Goal: Information Seeking & Learning: Learn about a topic

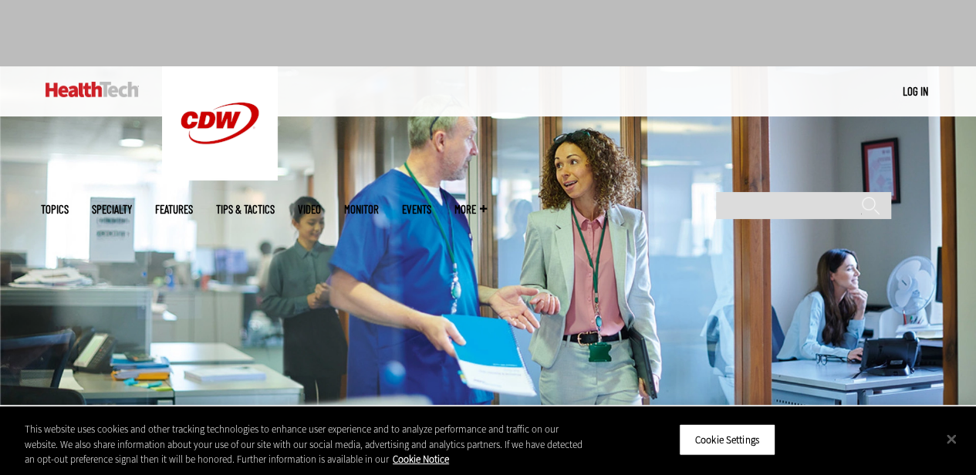
scroll to position [154, 0]
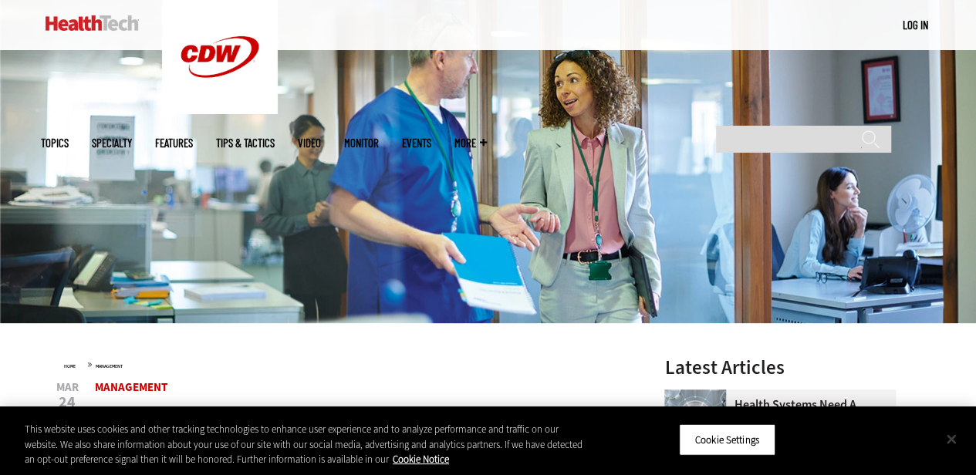
click at [953, 445] on button "Close" at bounding box center [951, 439] width 34 height 34
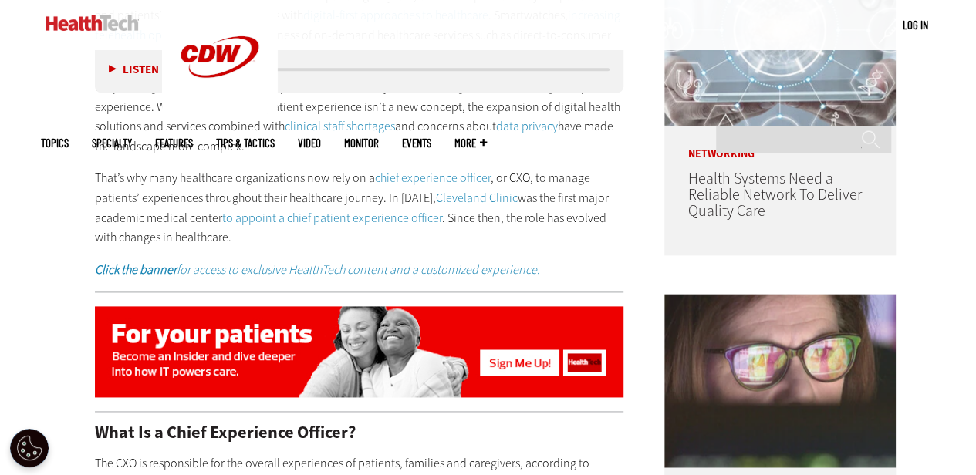
scroll to position [926, 0]
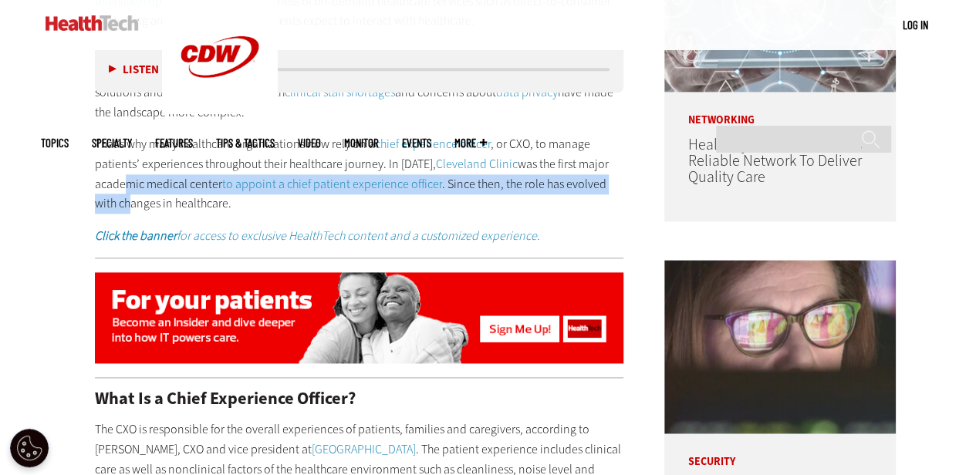
drag, startPoint x: 118, startPoint y: 160, endPoint x: 132, endPoint y: 185, distance: 29.0
click at [132, 185] on p "That’s why many healthcare organizations now rely on a chief experience officer…" at bounding box center [359, 173] width 529 height 79
click at [161, 164] on p "That’s why many healthcare organizations now rely on a chief experience officer…" at bounding box center [359, 173] width 529 height 79
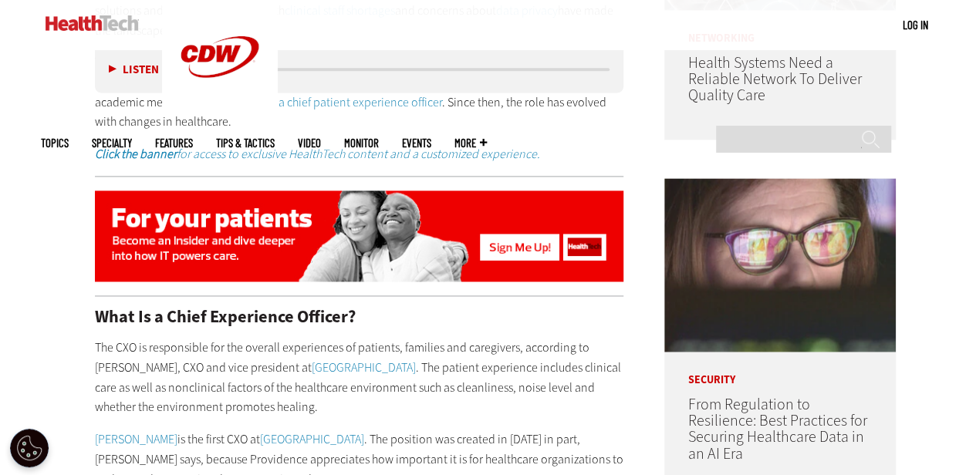
scroll to position [1080, 0]
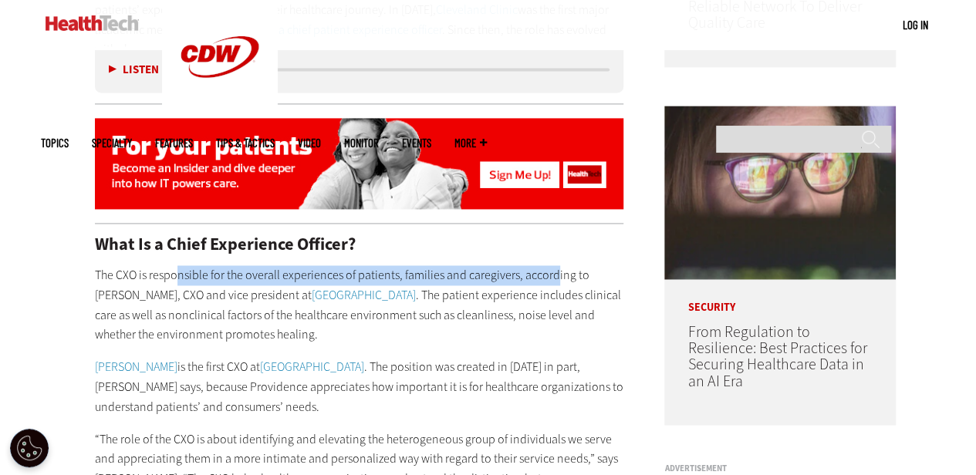
drag, startPoint x: 175, startPoint y: 254, endPoint x: 552, endPoint y: 260, distance: 376.6
click at [552, 265] on p "The CXO is responsible for the overall experiences of patients, families and ca…" at bounding box center [359, 304] width 529 height 79
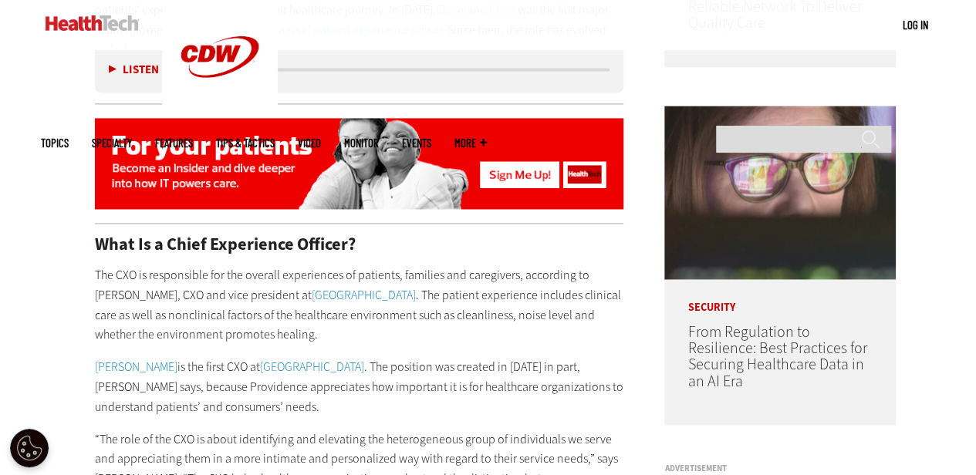
click at [218, 275] on p "The CXO is responsible for the overall experiences of patients, families and ca…" at bounding box center [359, 304] width 529 height 79
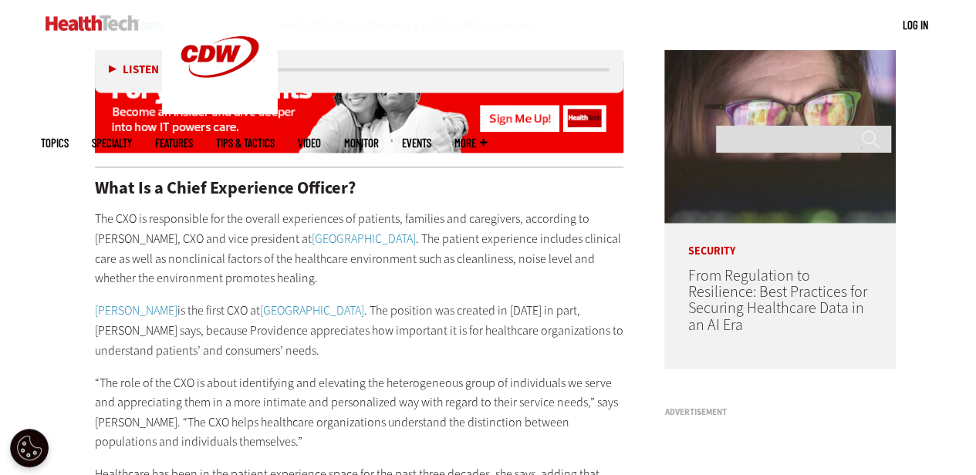
scroll to position [1157, 0]
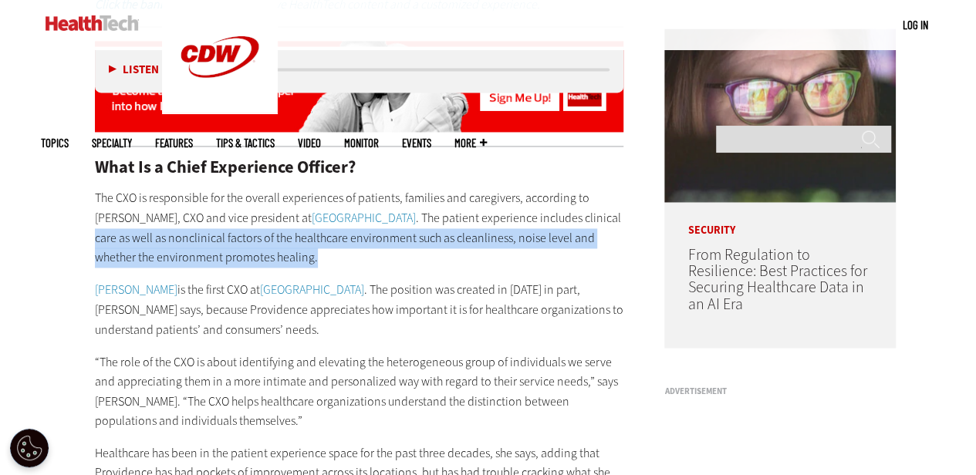
drag, startPoint x: 133, startPoint y: 220, endPoint x: 469, endPoint y: 231, distance: 335.8
click at [469, 231] on p "The CXO is responsible for the overall experiences of patients, families and ca…" at bounding box center [359, 227] width 529 height 79
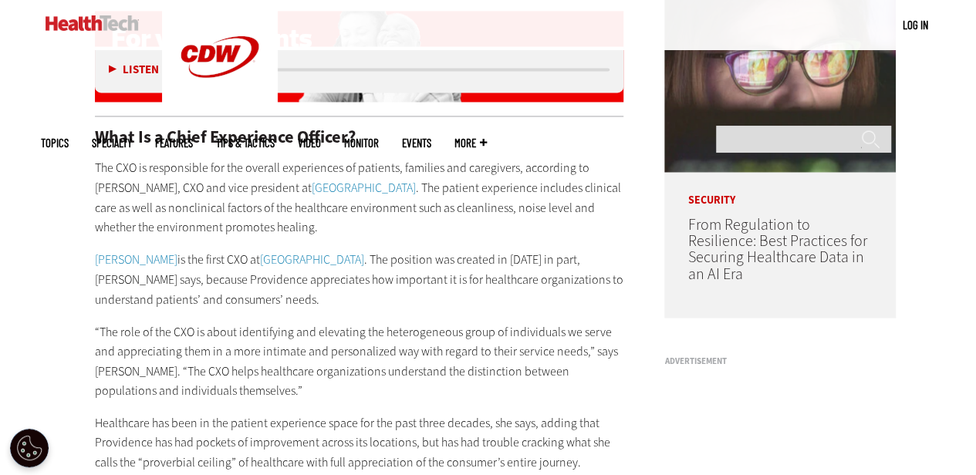
scroll to position [1234, 0]
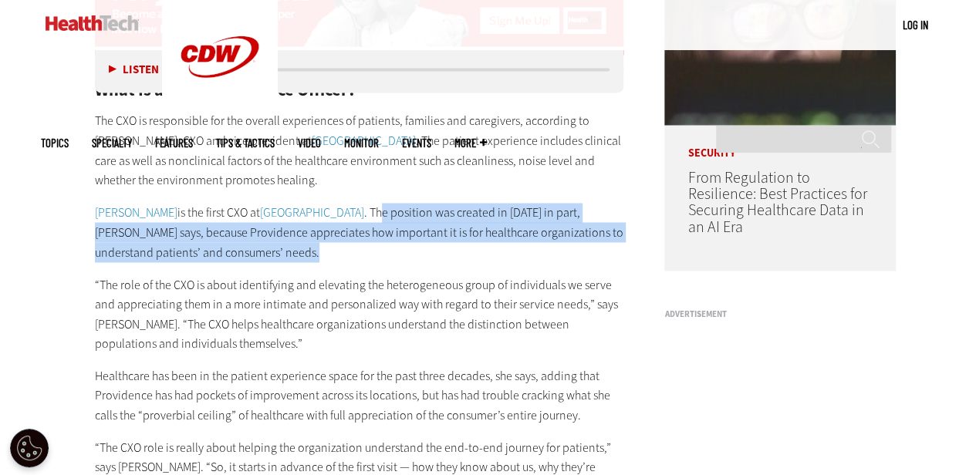
drag, startPoint x: 341, startPoint y: 195, endPoint x: 424, endPoint y: 227, distance: 89.1
click at [424, 227] on p "[PERSON_NAME] is the first CXO at [GEOGRAPHIC_DATA] . The position was created …" at bounding box center [359, 232] width 529 height 59
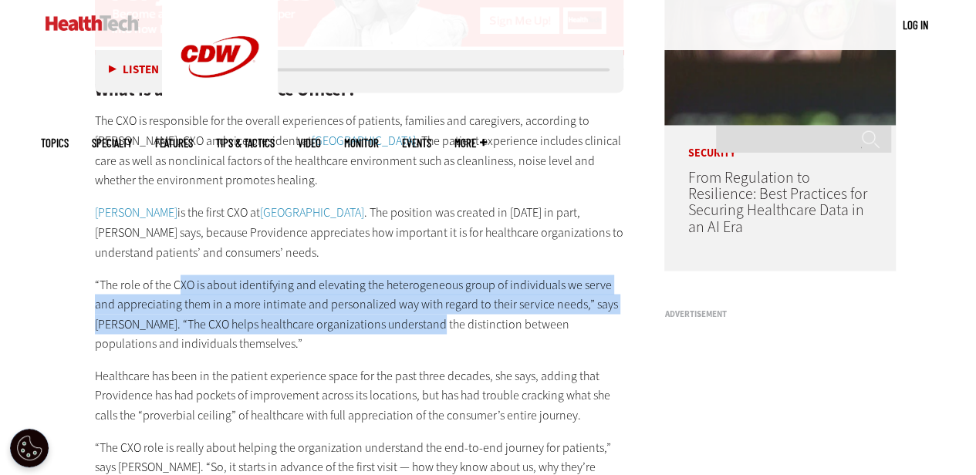
drag, startPoint x: 182, startPoint y: 265, endPoint x: 429, endPoint y: 311, distance: 251.2
click at [429, 311] on p "“The role of the CXO is about identifying and elevating the heterogeneous group…" at bounding box center [359, 314] width 529 height 79
click at [477, 275] on p "“The role of the CXO is about identifying and elevating the heterogeneous group…" at bounding box center [359, 314] width 529 height 79
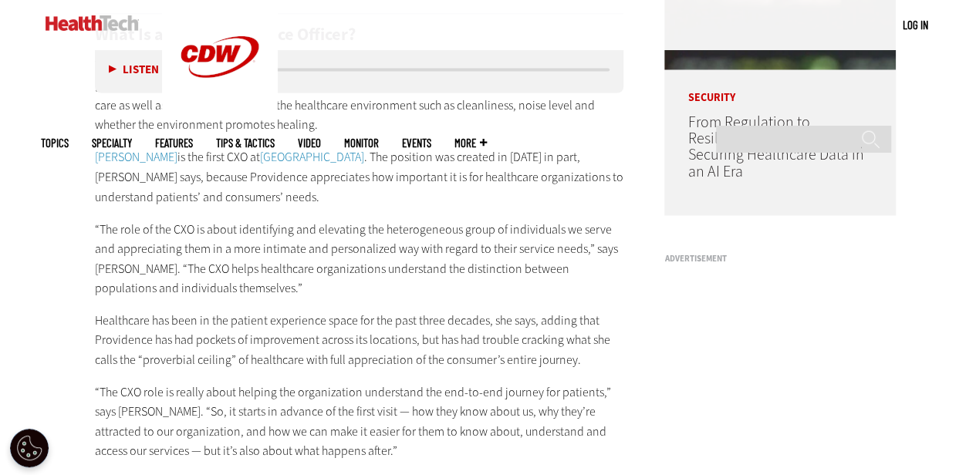
scroll to position [1389, 0]
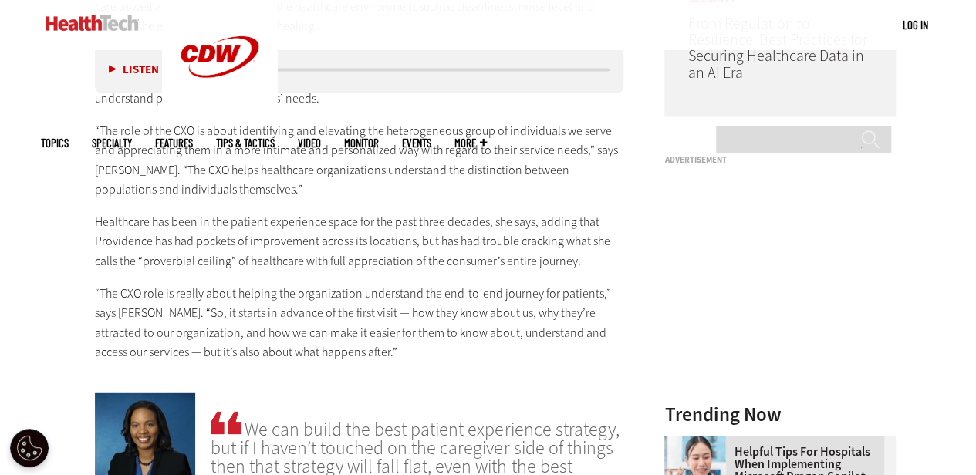
click at [360, 214] on p "Healthcare has been in the patient experience space for the past three decades,…" at bounding box center [359, 240] width 529 height 59
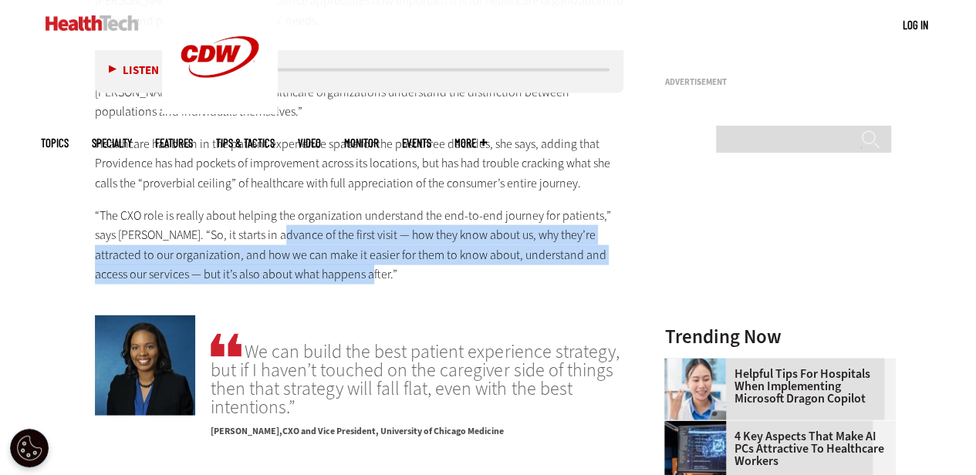
drag, startPoint x: 278, startPoint y: 211, endPoint x: 451, endPoint y: 249, distance: 177.8
click at [451, 249] on p "“The CXO role is really about helping the organization understand the end-to-en…" at bounding box center [359, 245] width 529 height 79
click at [510, 214] on p "“The CXO role is really about helping the organization understand the end-to-en…" at bounding box center [359, 245] width 529 height 79
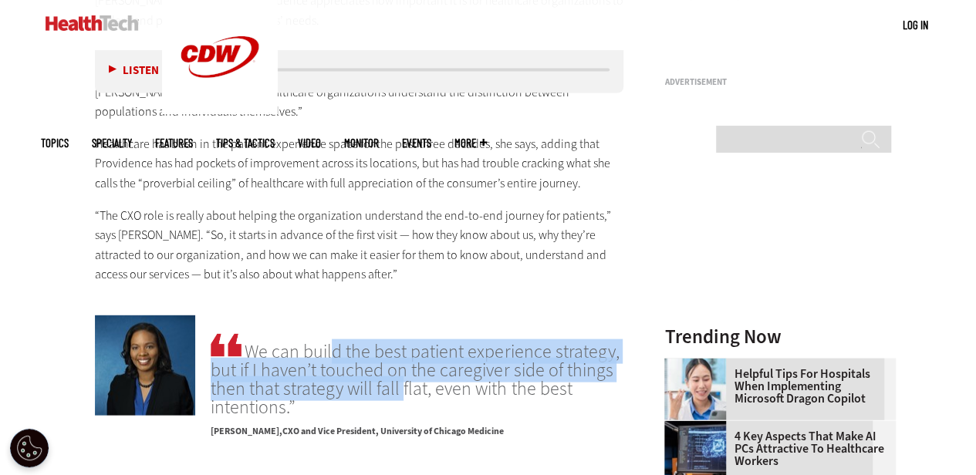
drag, startPoint x: 308, startPoint y: 328, endPoint x: 387, endPoint y: 370, distance: 89.7
click at [387, 370] on span "We can build the best patient experience strategy, but if I haven’t touched on …" at bounding box center [417, 374] width 413 height 86
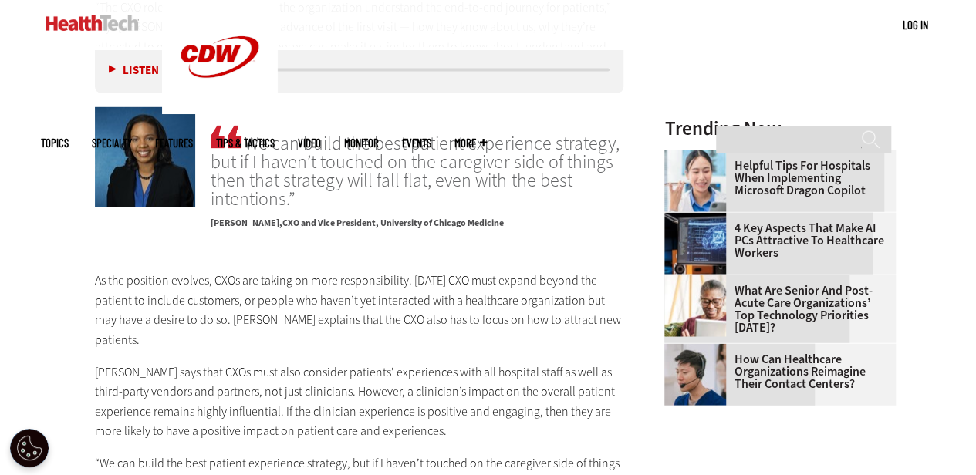
scroll to position [1620, 0]
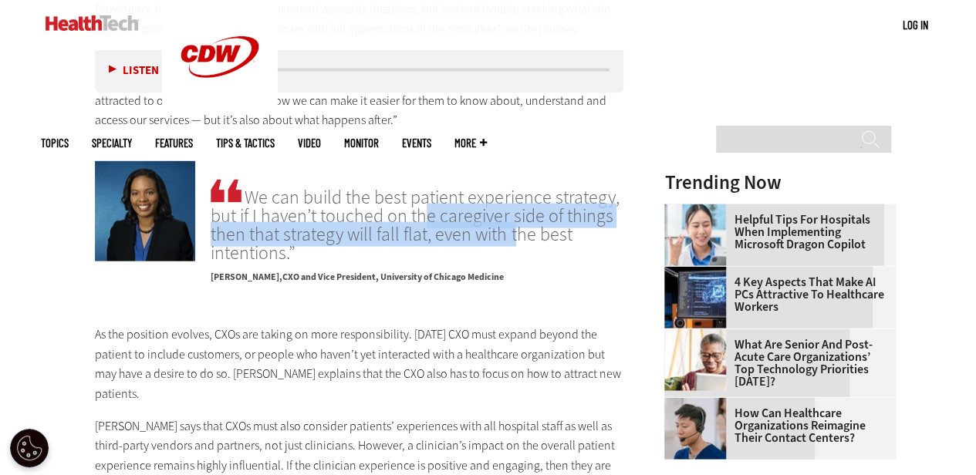
drag, startPoint x: 405, startPoint y: 201, endPoint x: 499, endPoint y: 226, distance: 97.5
click at [499, 224] on span "We can build the best patient experience strategy, but if I haven’t touched on …" at bounding box center [417, 220] width 413 height 86
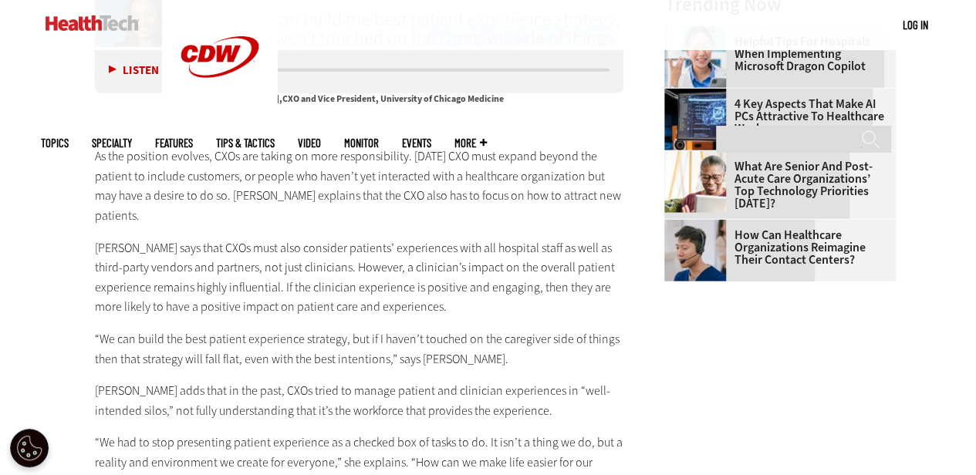
scroll to position [1775, 0]
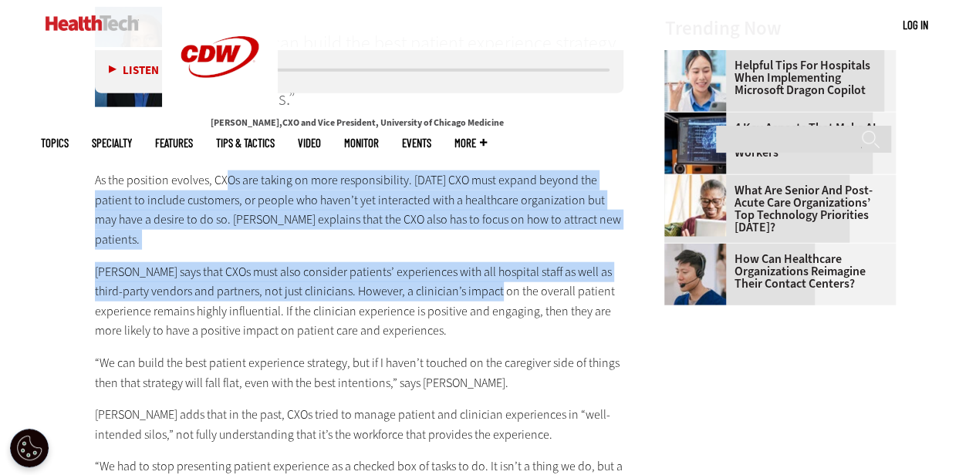
drag, startPoint x: 225, startPoint y: 147, endPoint x: 490, endPoint y: 252, distance: 284.7
click at [454, 193] on p "As the position evolves, CXOs are taking on more responsibility. [DATE] CXO mus…" at bounding box center [359, 210] width 529 height 79
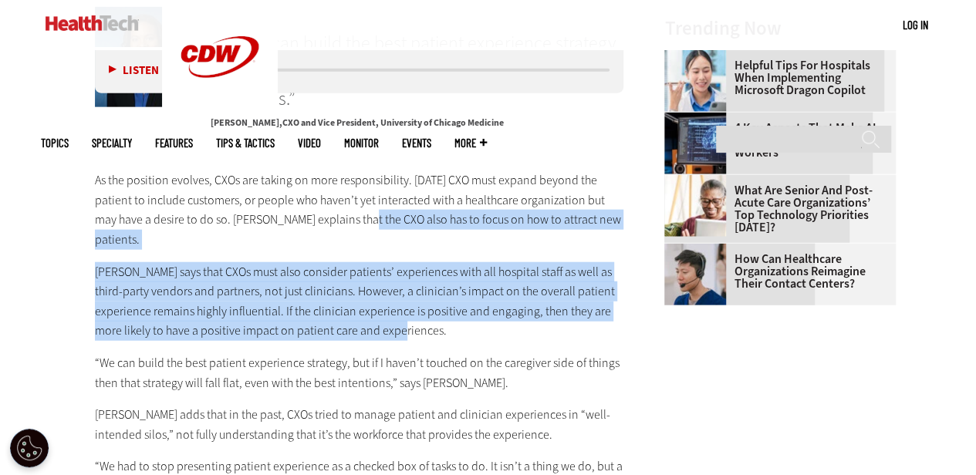
drag, startPoint x: 362, startPoint y: 200, endPoint x: 393, endPoint y: 300, distance: 104.9
click at [448, 262] on p "[PERSON_NAME] says that CXOs must also consider patients’ experiences with all …" at bounding box center [359, 301] width 529 height 79
drag, startPoint x: 315, startPoint y: 236, endPoint x: 480, endPoint y: 292, distance: 174.2
click at [480, 292] on p "[PERSON_NAME] says that CXOs must also consider patients’ experiences with all …" at bounding box center [359, 301] width 529 height 79
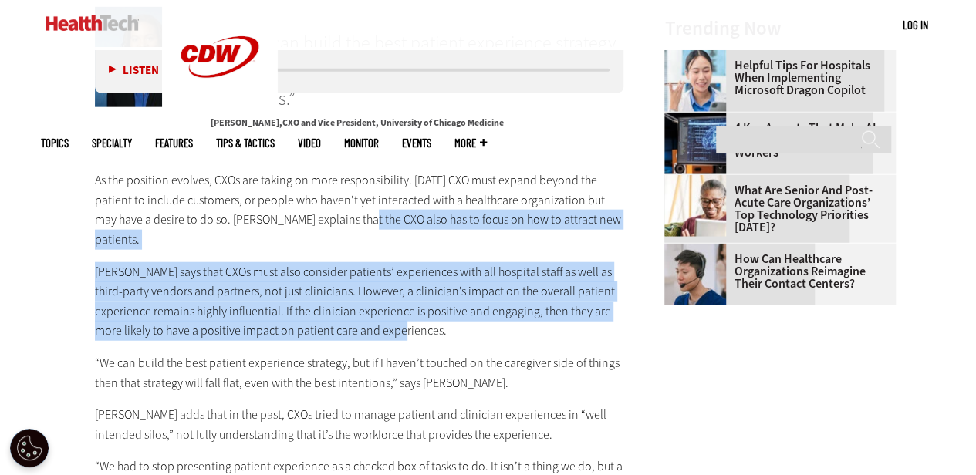
click at [489, 286] on p "[PERSON_NAME] says that CXOs must also consider patients’ experiences with all …" at bounding box center [359, 301] width 529 height 79
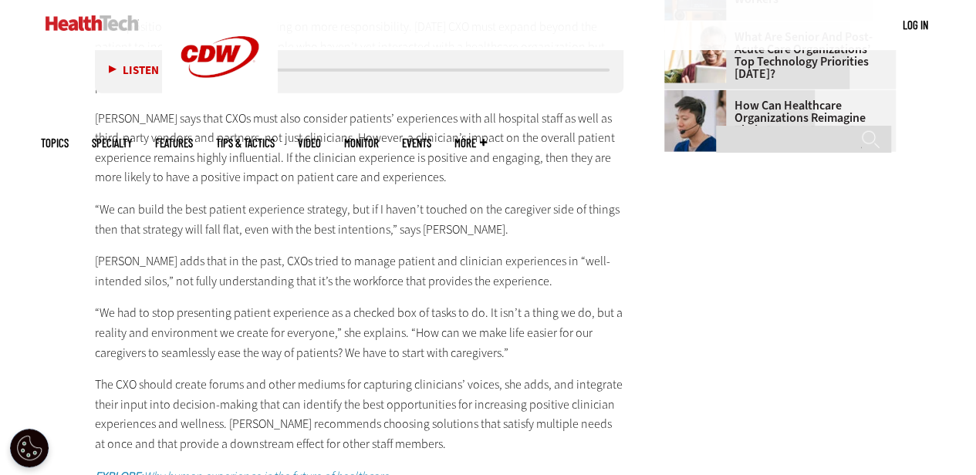
scroll to position [1929, 0]
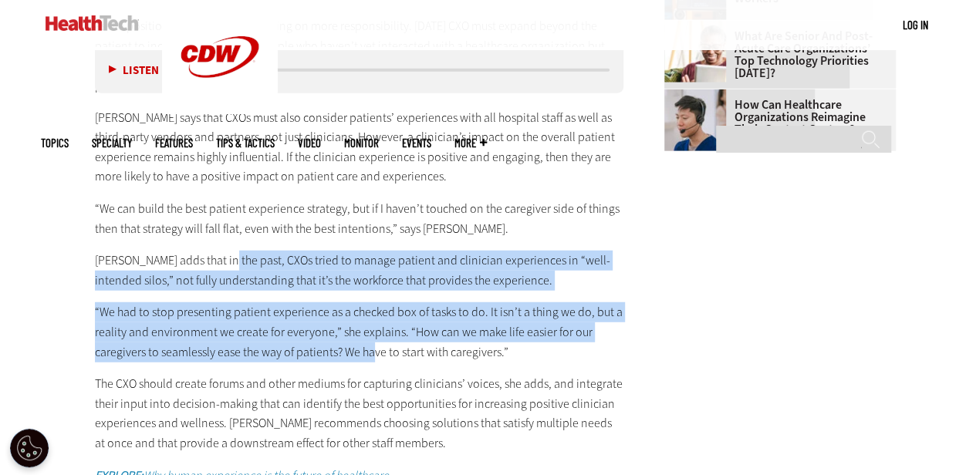
drag, startPoint x: 268, startPoint y: 228, endPoint x: 477, endPoint y: 307, distance: 223.4
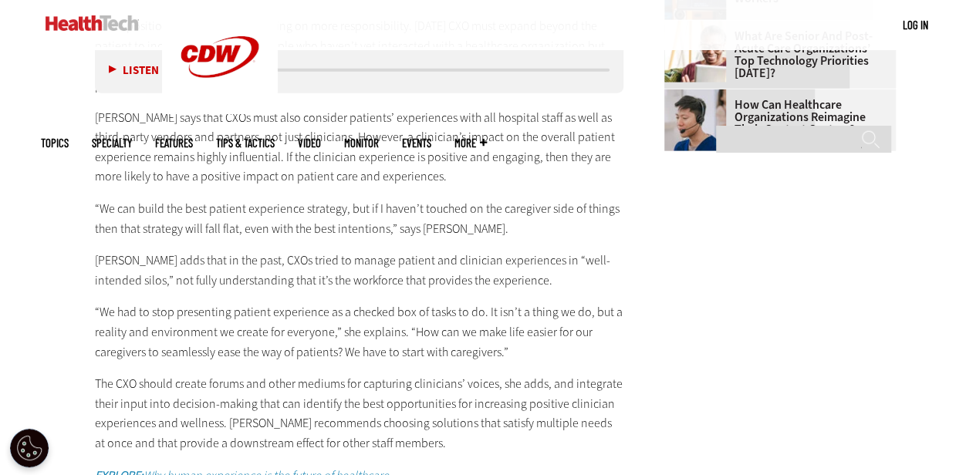
click at [477, 307] on p "“We had to stop presenting patient experience as a checked box of tasks to do. …" at bounding box center [359, 331] width 529 height 59
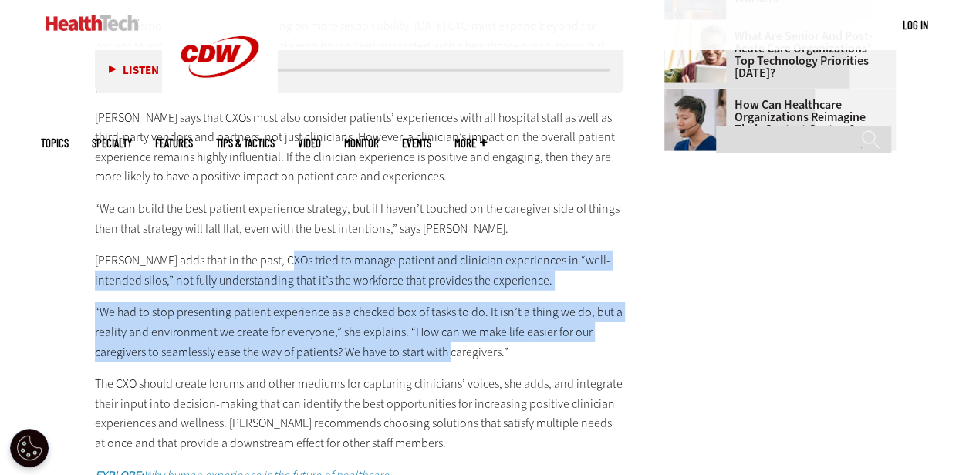
drag, startPoint x: 282, startPoint y: 203, endPoint x: 451, endPoint y: 303, distance: 196.5
click at [509, 302] on p "“We had to stop presenting patient experience as a checked box of tasks to do. …" at bounding box center [359, 331] width 529 height 59
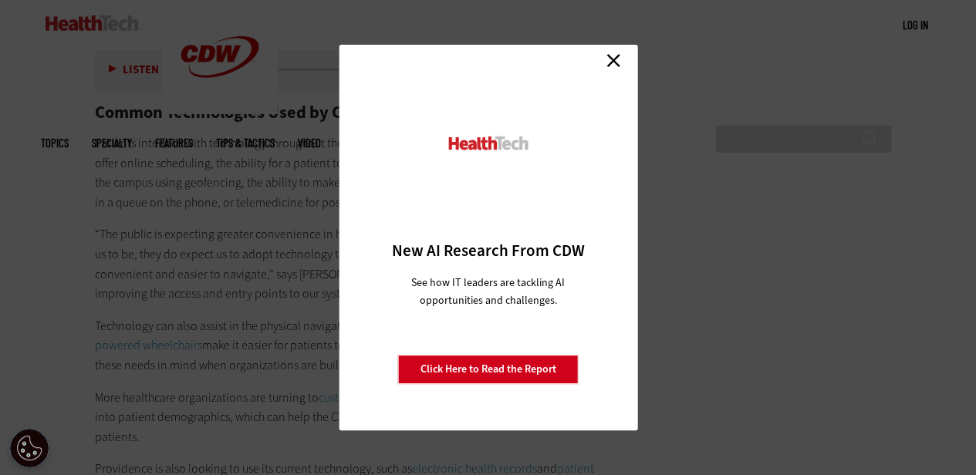
scroll to position [2855, 0]
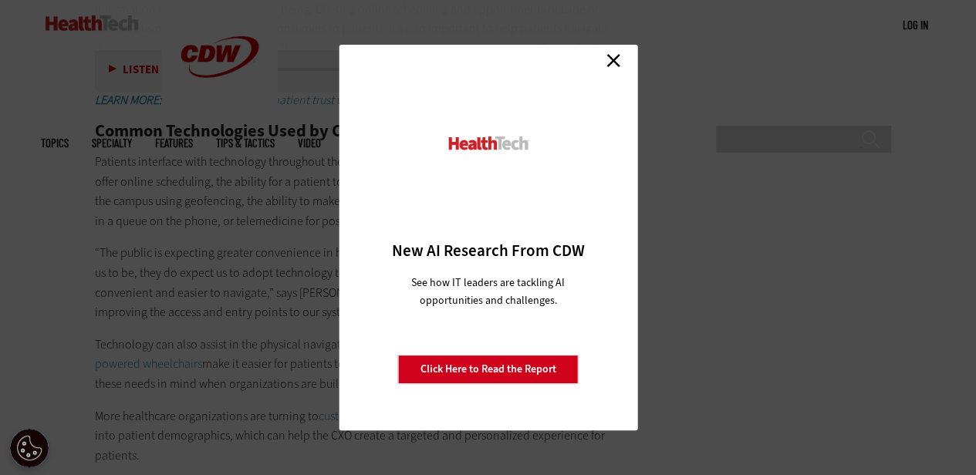
click at [614, 59] on link "Close" at bounding box center [613, 60] width 23 height 23
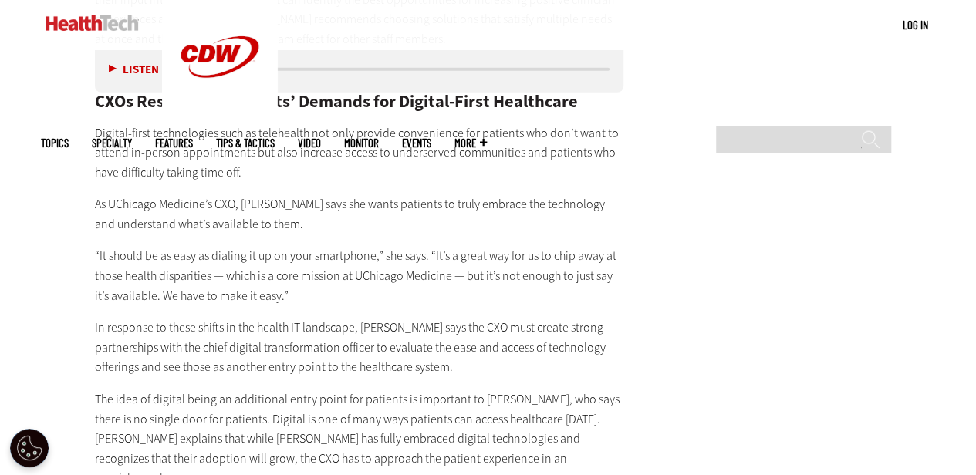
scroll to position [2238, 0]
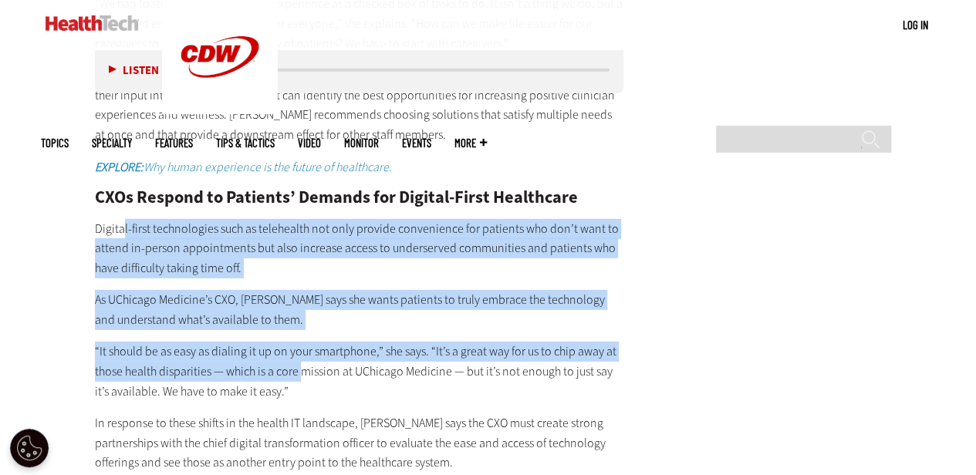
drag, startPoint x: 123, startPoint y: 192, endPoint x: 299, endPoint y: 324, distance: 220.5
click at [431, 290] on p "As UChicago Medicine’s CXO, [PERSON_NAME] says she wants patients to truly embr…" at bounding box center [359, 309] width 529 height 39
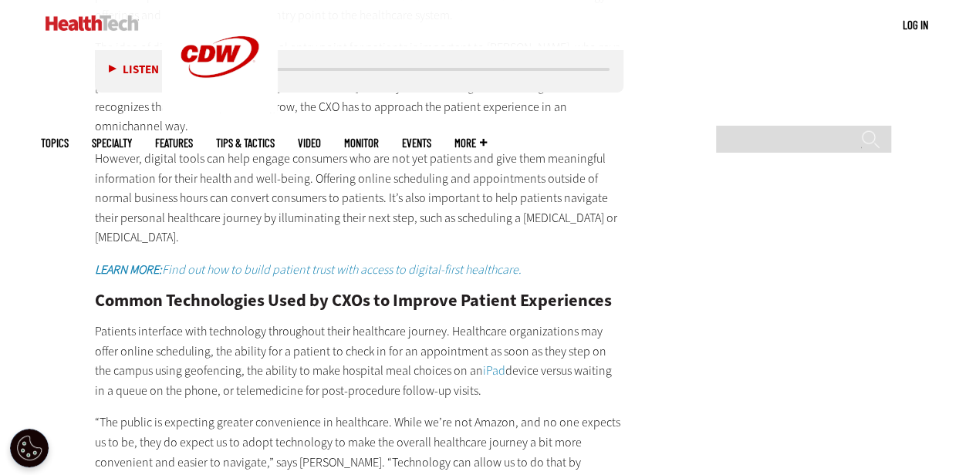
scroll to position [2778, 0]
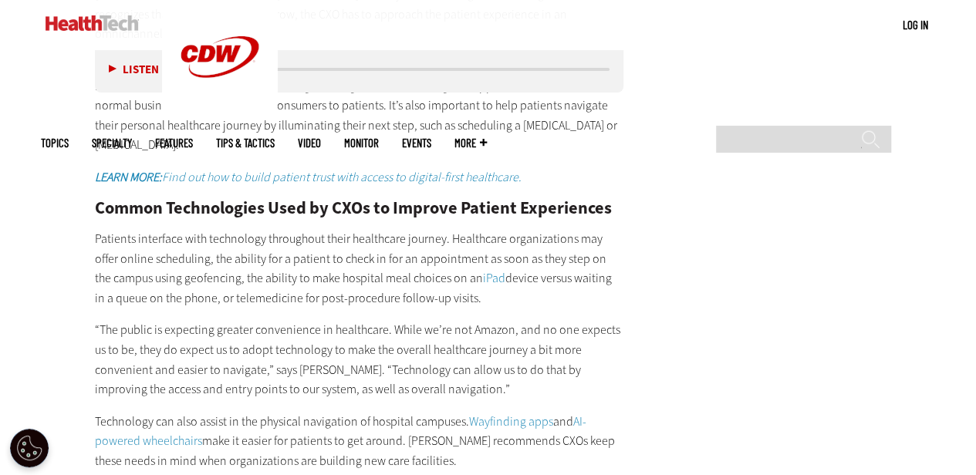
drag, startPoint x: 206, startPoint y: 191, endPoint x: 444, endPoint y: 320, distance: 271.0
click at [444, 320] on div "As the position evolves, CXOs are taking on more responsibility. [DATE] CXO mus…" at bounding box center [359, 262] width 529 height 2190
click at [387, 320] on p "“The public is expecting greater convenience in healthcare. While we’re not Ama…" at bounding box center [359, 359] width 529 height 79
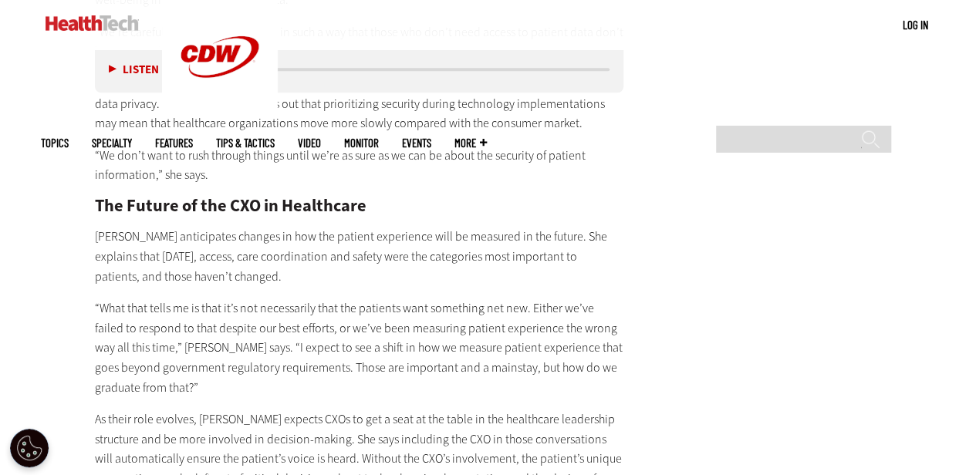
scroll to position [3858, 0]
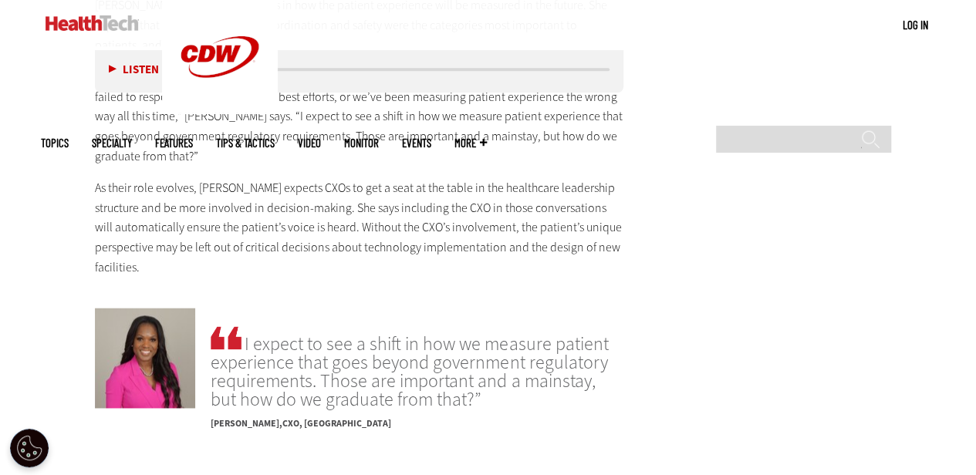
drag, startPoint x: 245, startPoint y: 123, endPoint x: 463, endPoint y: 187, distance: 227.8
click at [463, 187] on p "As their role evolves, [PERSON_NAME] expects CXOs to get a seat at the table in…" at bounding box center [359, 227] width 529 height 99
click at [488, 178] on p "As their role evolves, [PERSON_NAME] expects CXOs to get a seat at the table in…" at bounding box center [359, 227] width 529 height 99
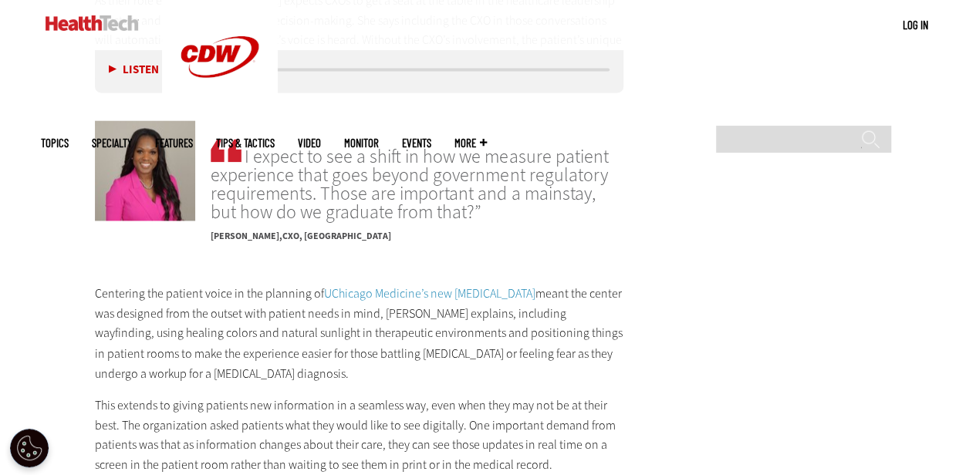
scroll to position [4012, 0]
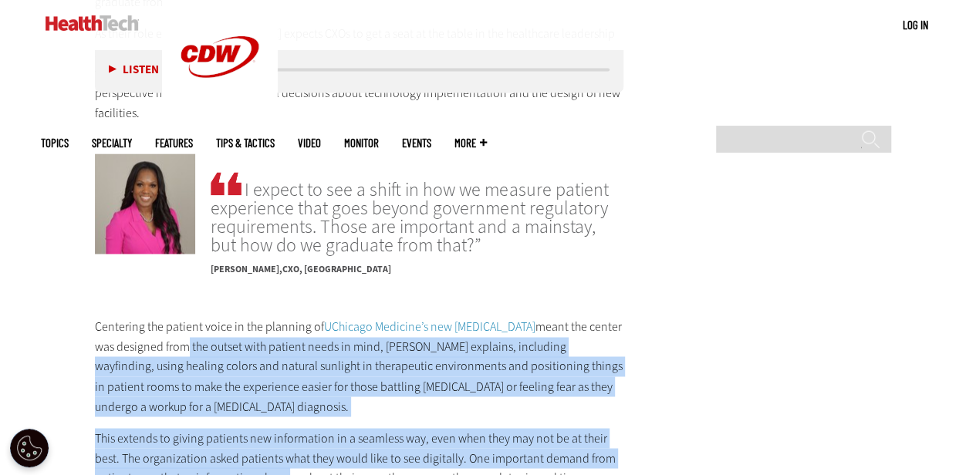
drag, startPoint x: 179, startPoint y: 264, endPoint x: 283, endPoint y: 382, distance: 157.4
click at [285, 389] on div "Centering the patient voice in the planning of UChicago Medicine’s new [MEDICAL…" at bounding box center [359, 438] width 529 height 242
click at [392, 428] on p "This extends to giving patients new information in a seamless way, even when th…" at bounding box center [359, 467] width 529 height 79
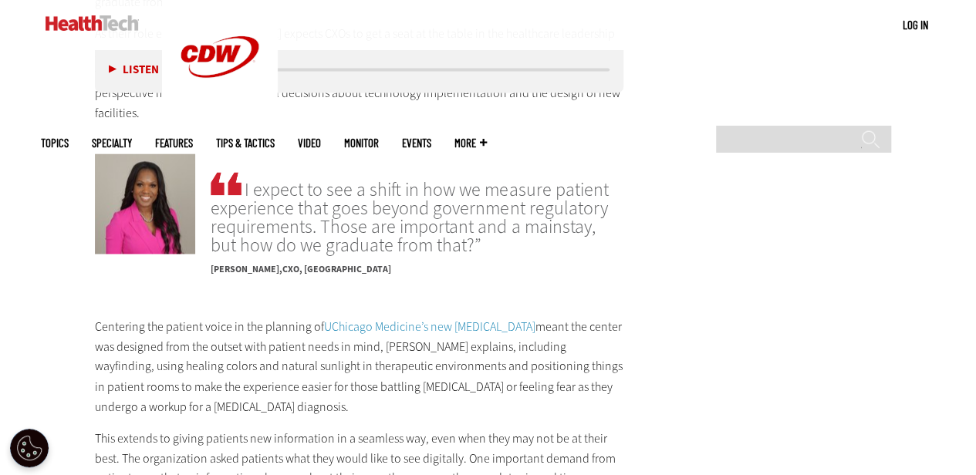
scroll to position [4166, 0]
